Goal: Task Accomplishment & Management: Use online tool/utility

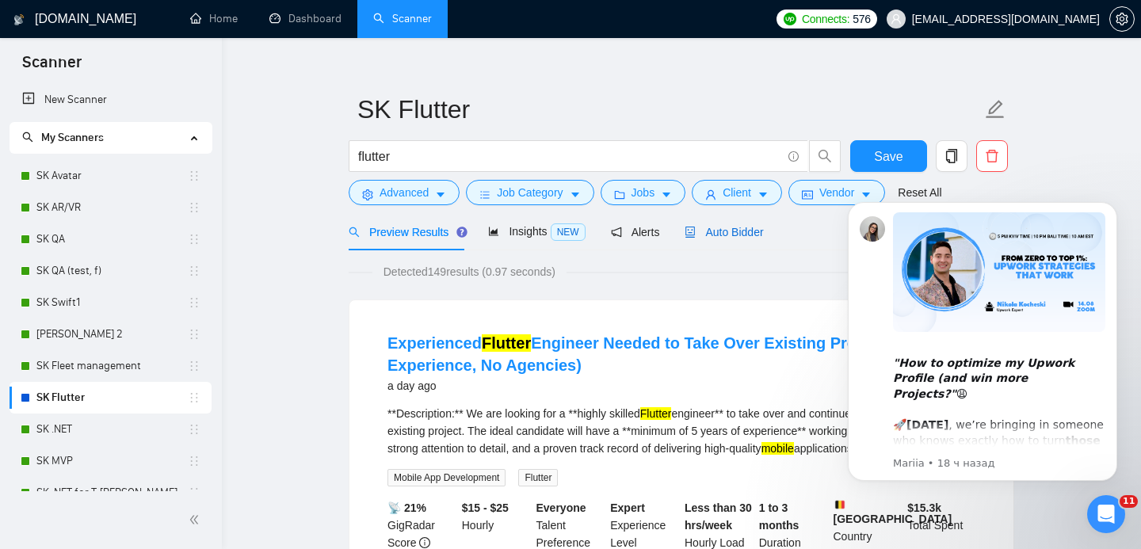
click at [724, 231] on span "Auto Bidder" at bounding box center [724, 232] width 78 height 13
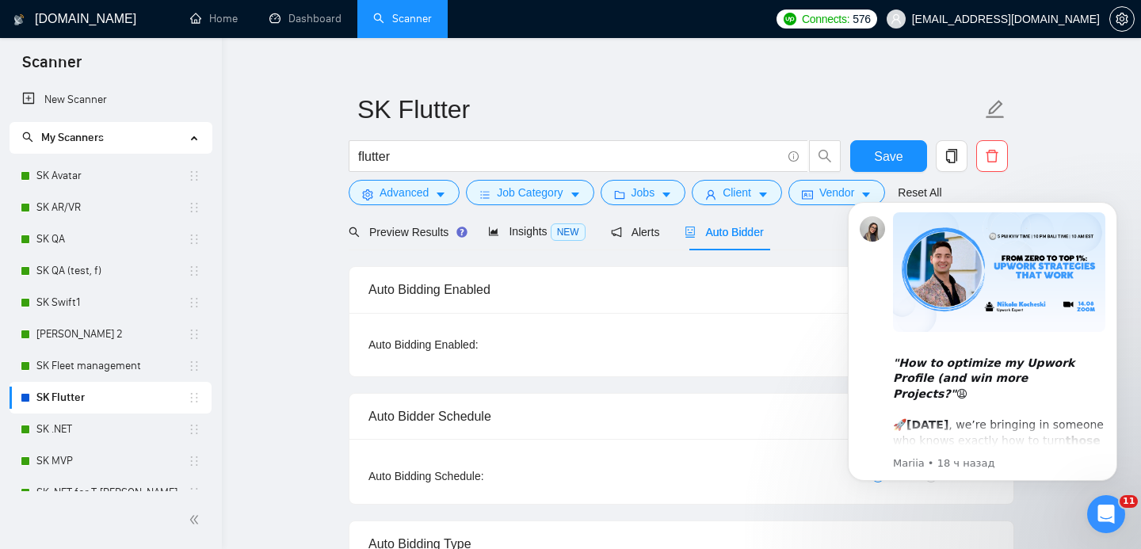
checkbox input "true"
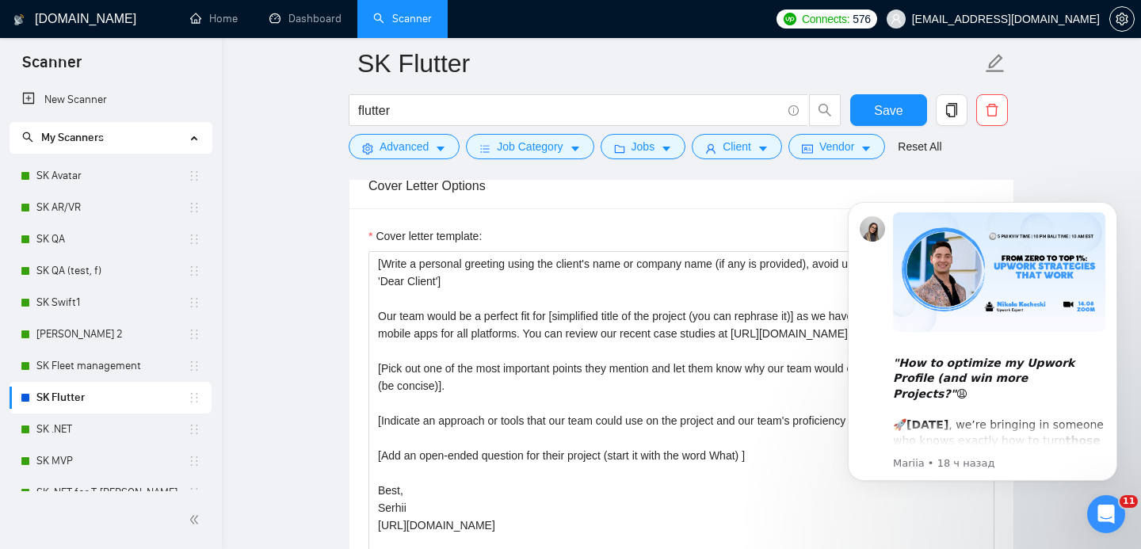
scroll to position [1743, 0]
click at [1112, 205] on icon "Dismiss notification" at bounding box center [1113, 207] width 6 height 6
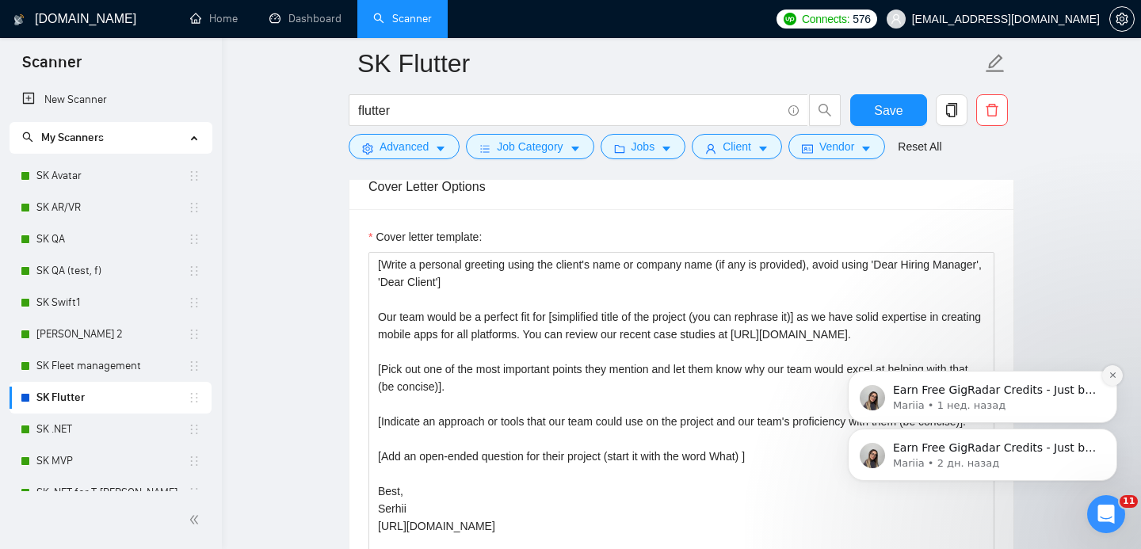
click at [1111, 377] on icon "Dismiss notification" at bounding box center [1113, 375] width 9 height 9
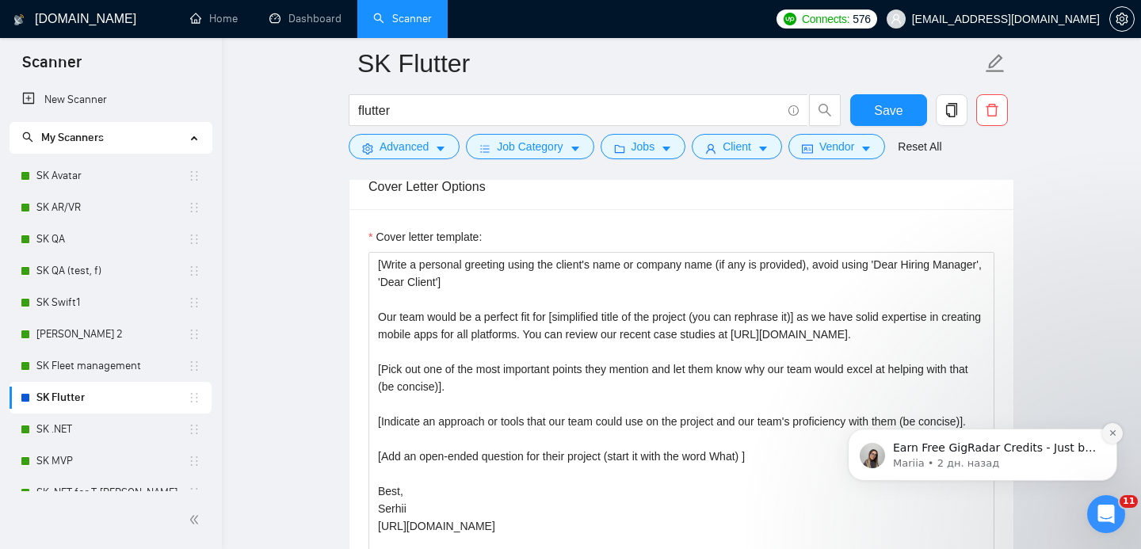
click at [1107, 435] on button "Dismiss notification" at bounding box center [1112, 433] width 21 height 21
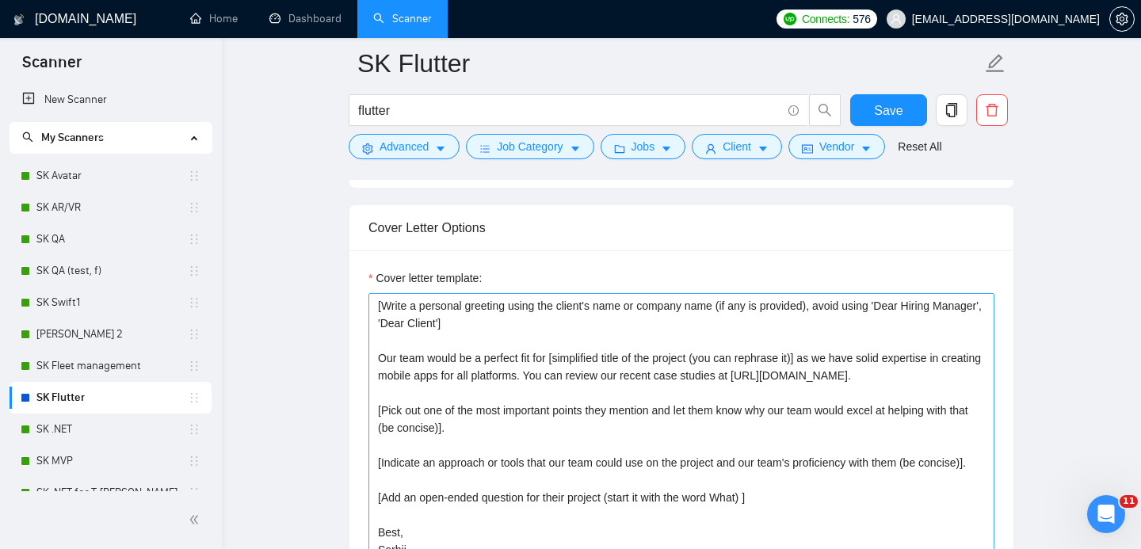
scroll to position [1700, 0]
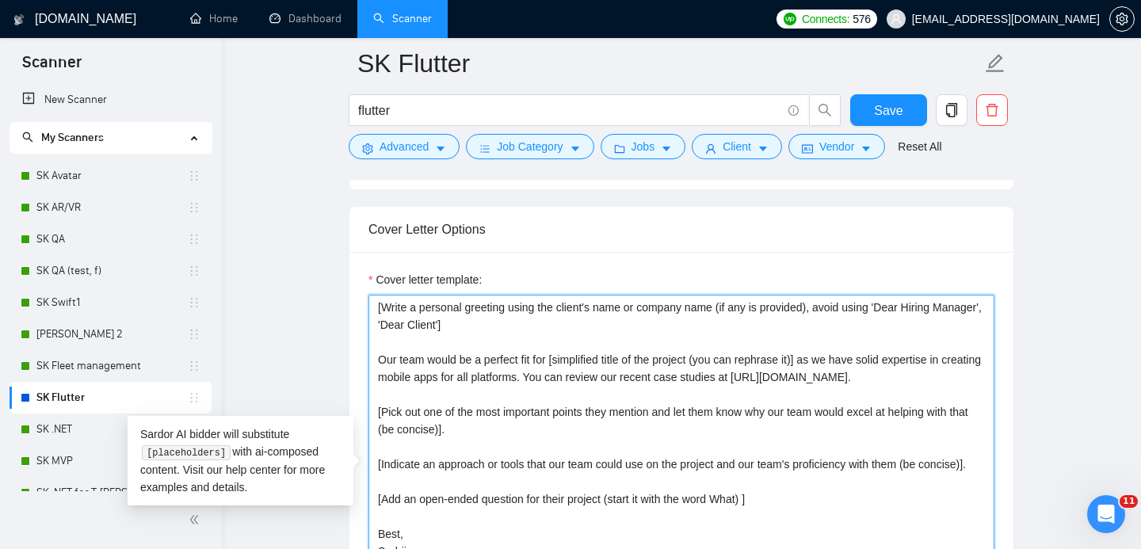
drag, startPoint x: 575, startPoint y: 376, endPoint x: 968, endPoint y: 378, distance: 393.9
click at [968, 378] on textarea "[Write a personal greeting using the client's name or company name (if any is p…" at bounding box center [682, 473] width 626 height 357
